Goal: Check status: Check status

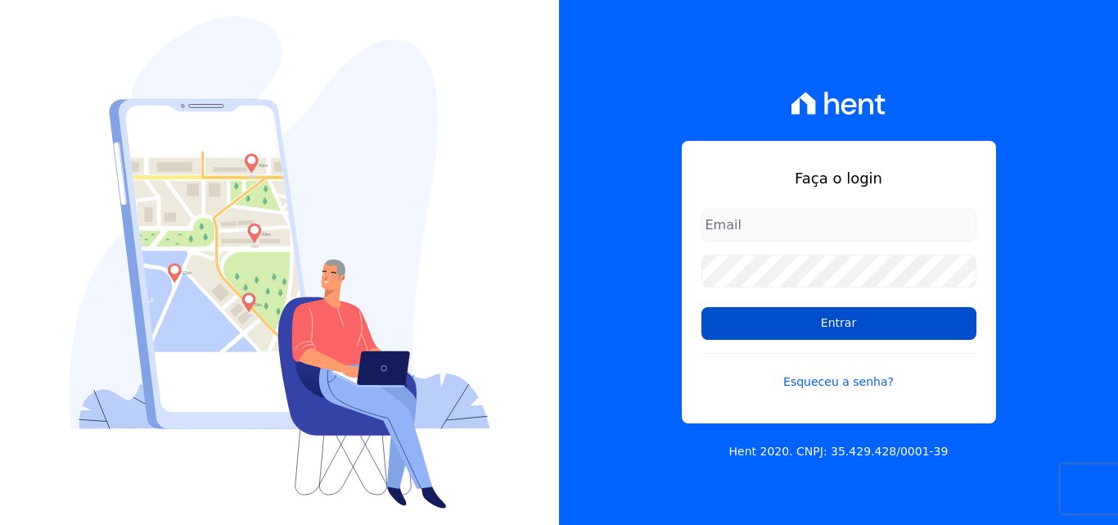
type input "[EMAIL_ADDRESS][DOMAIN_NAME]"
click at [822, 318] on input "Entrar" at bounding box center [839, 323] width 275 height 33
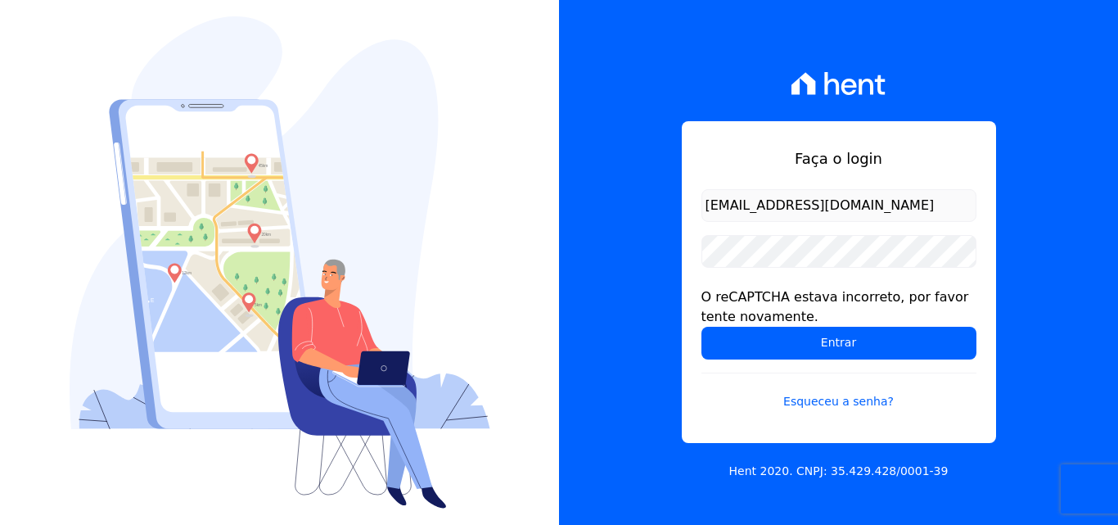
click at [653, 58] on div "Faça o login comercialadm2@fontanive.com.br O reCAPTCHA estava incorreto, por f…" at bounding box center [838, 262] width 559 height 525
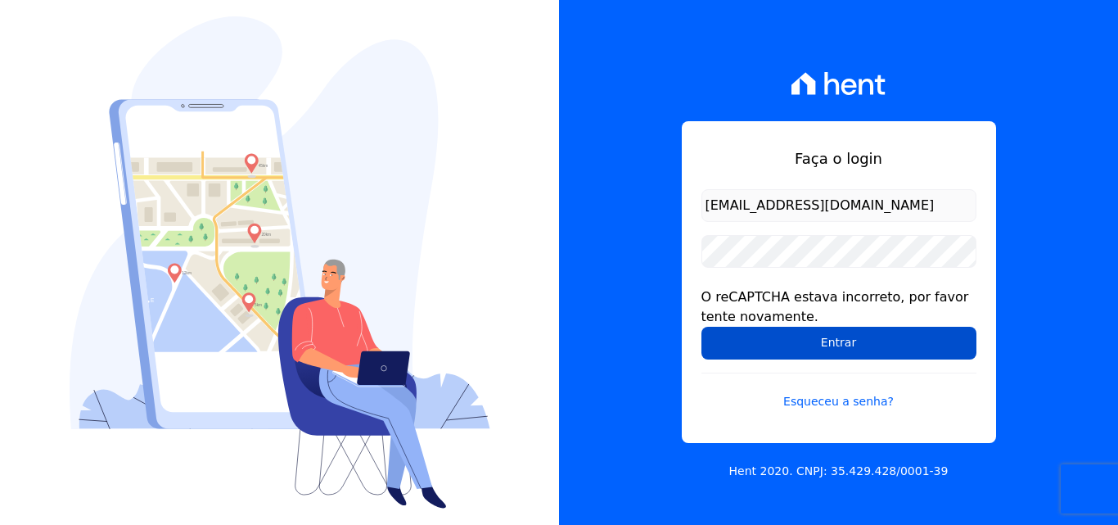
click at [802, 349] on input "Entrar" at bounding box center [839, 343] width 275 height 33
click at [876, 338] on input "Entrar" at bounding box center [839, 343] width 275 height 33
click at [855, 347] on input "Entrar" at bounding box center [839, 343] width 275 height 33
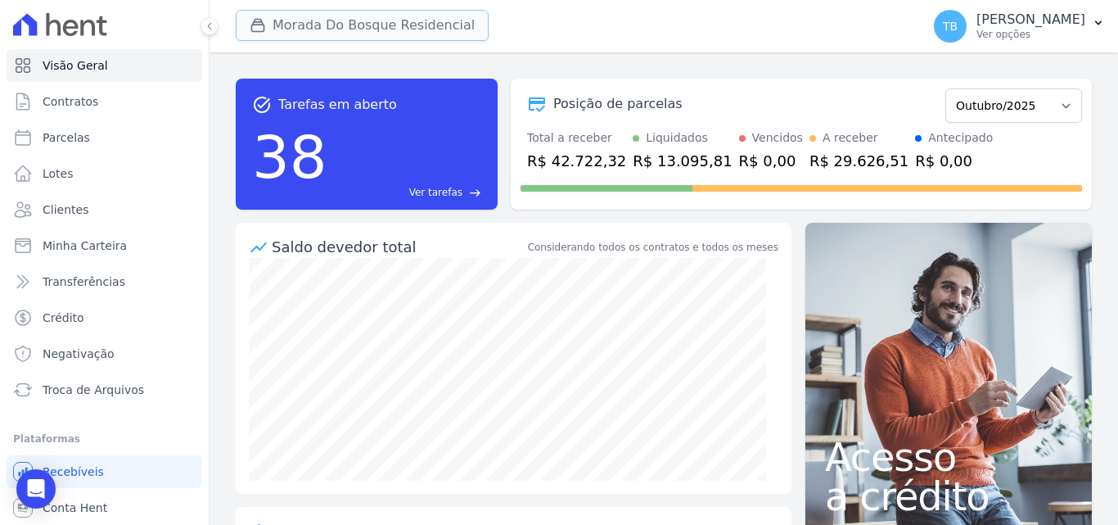
click at [304, 20] on button "Morada Do Bosque Residencial" at bounding box center [362, 25] width 253 height 31
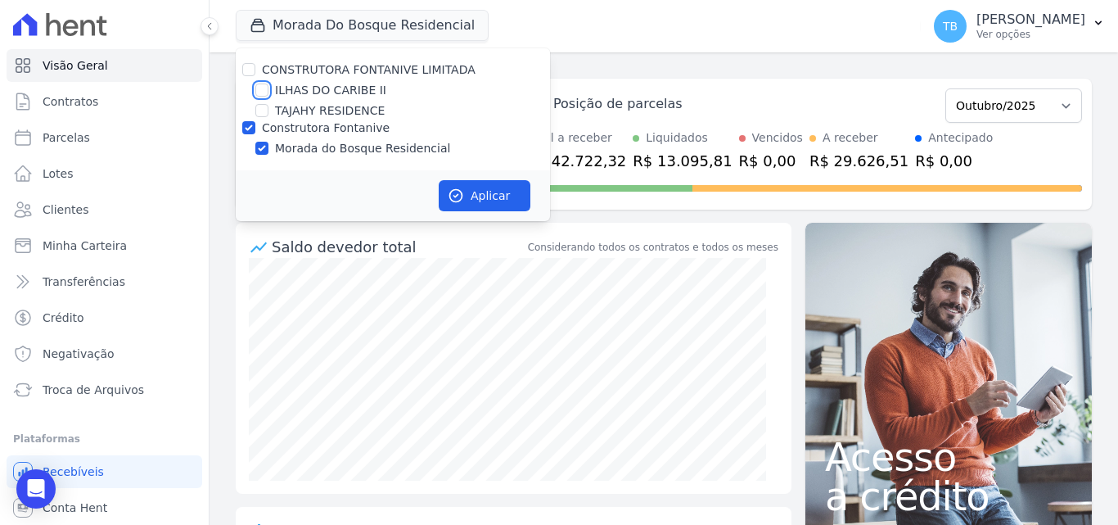
click at [260, 93] on input "ILHAS DO CARIBE II" at bounding box center [261, 89] width 13 height 13
checkbox input "true"
drag, startPoint x: 241, startPoint y: 134, endPoint x: 246, endPoint y: 127, distance: 9.3
click at [241, 133] on div "Construtora Fontanive" at bounding box center [393, 128] width 314 height 17
click at [247, 124] on input "Construtora Fontanive" at bounding box center [248, 127] width 13 height 13
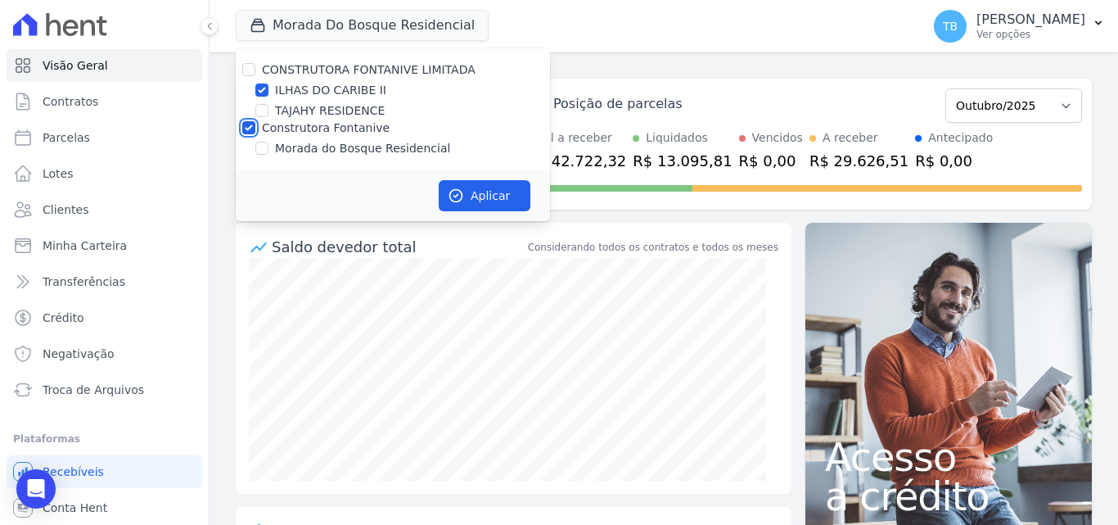
checkbox input "false"
click at [488, 195] on button "Aplicar" at bounding box center [485, 195] width 92 height 31
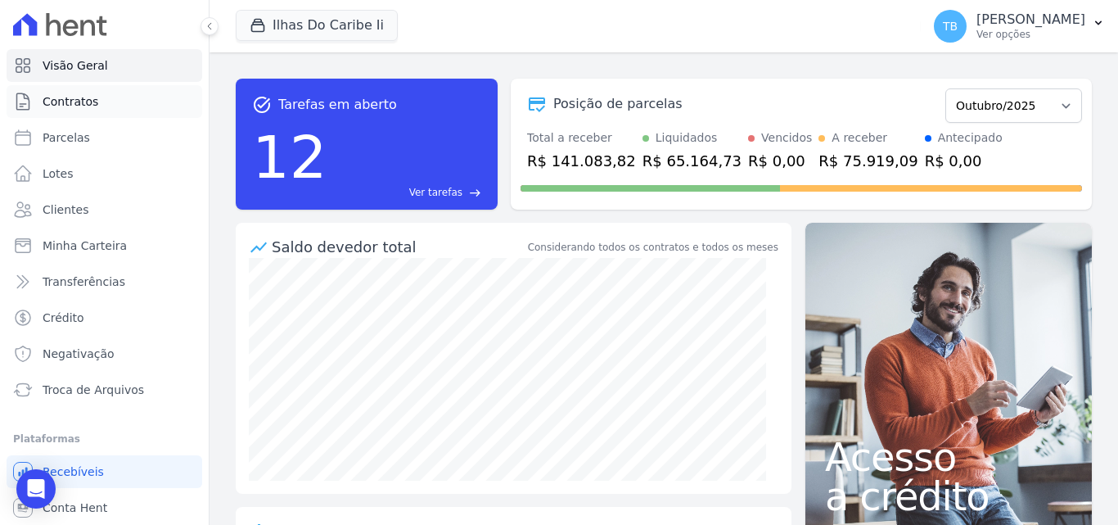
click at [83, 102] on span "Contratos" at bounding box center [71, 101] width 56 height 16
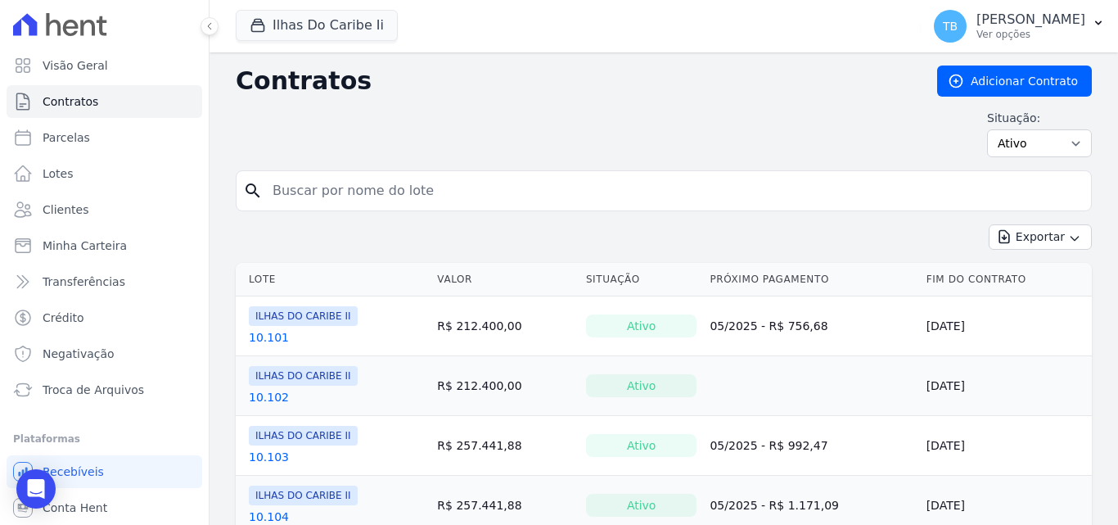
click at [321, 195] on input "search" at bounding box center [674, 190] width 822 height 33
type input "3.102"
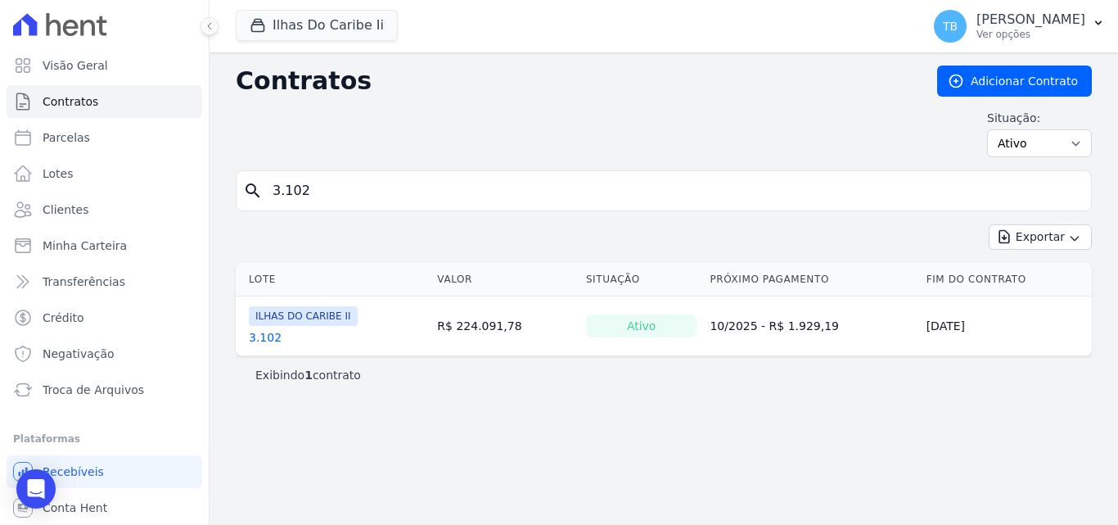
click at [268, 339] on link "3.102" at bounding box center [265, 337] width 33 height 16
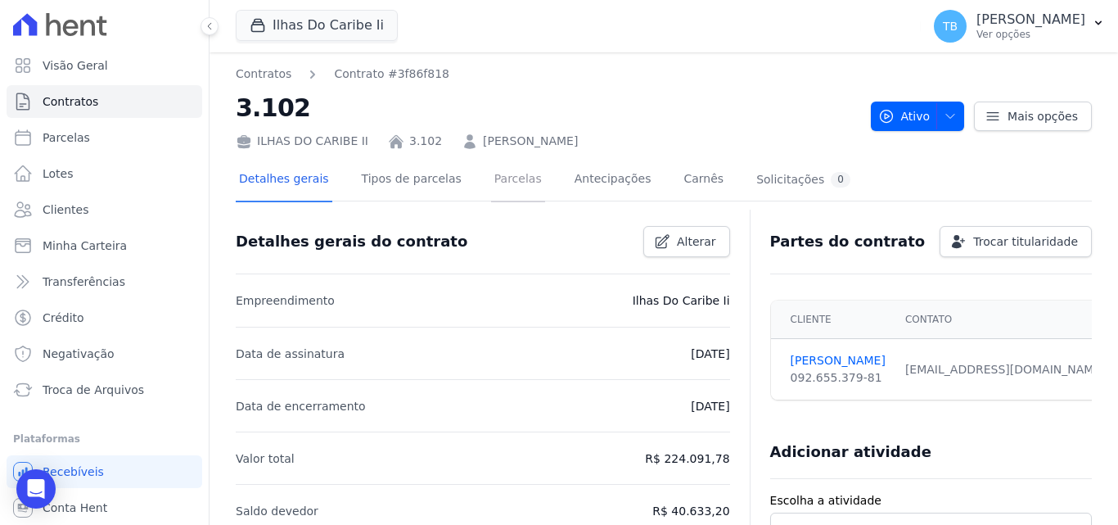
click at [496, 174] on link "Parcelas" at bounding box center [518, 180] width 54 height 43
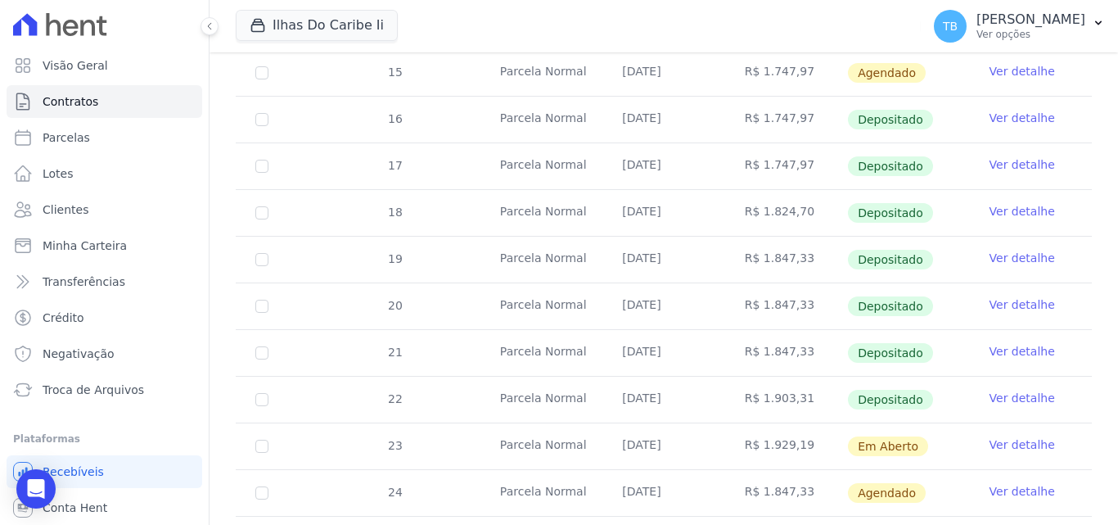
scroll to position [544, 0]
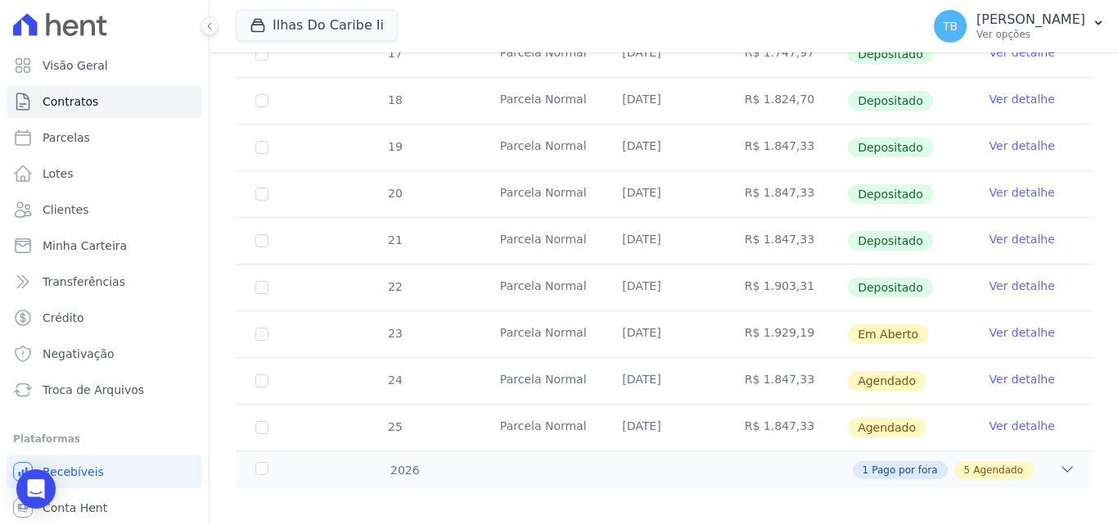
click at [995, 324] on link "Ver detalhe" at bounding box center [1022, 332] width 65 height 16
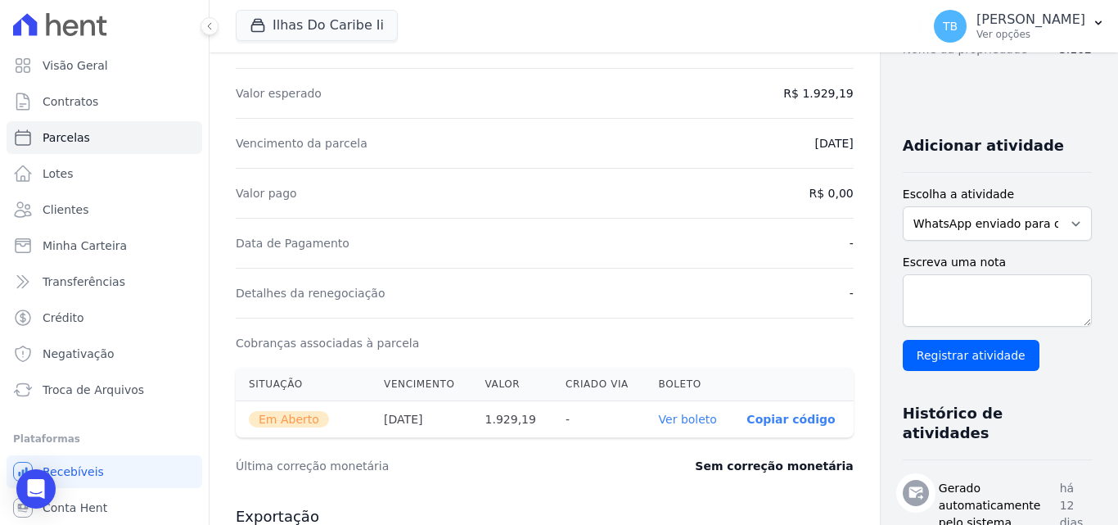
scroll to position [409, 0]
